Goal: Browse casually: Explore the website without a specific task or goal

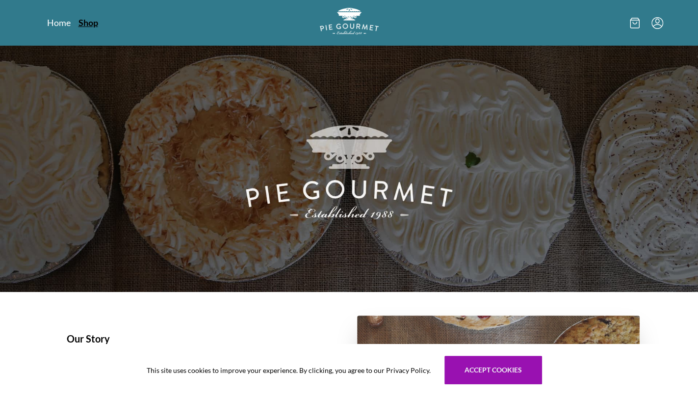
click at [90, 27] on link "Shop" at bounding box center [89, 23] width 20 height 12
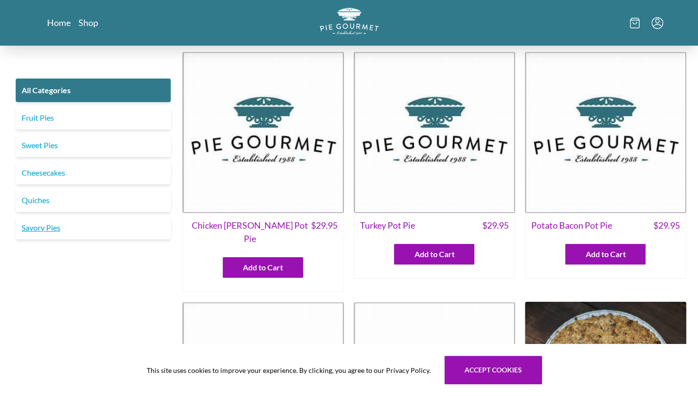
click at [31, 234] on link "Savory Pies" at bounding box center [93, 228] width 155 height 24
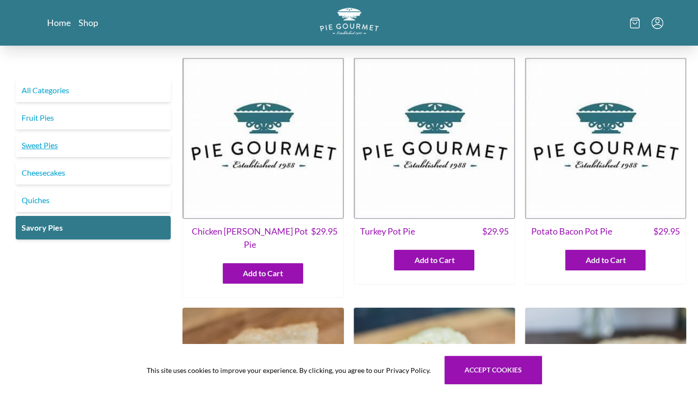
click at [28, 146] on link "Sweet Pies" at bounding box center [93, 145] width 155 height 24
click at [53, 22] on link "Home" at bounding box center [59, 23] width 24 height 12
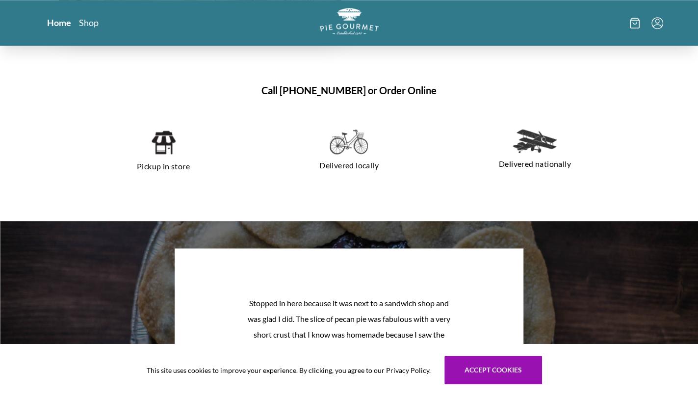
scroll to position [664, 0]
click at [160, 170] on p "Pickup in store" at bounding box center [163, 167] width 162 height 16
click at [163, 133] on img at bounding box center [163, 142] width 25 height 27
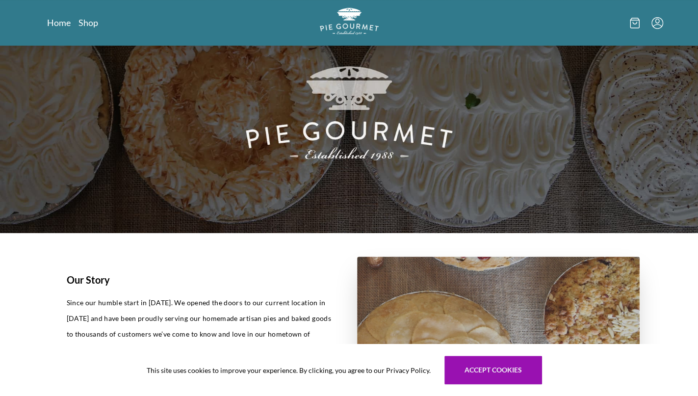
scroll to position [56, 0]
